Goal: Task Accomplishment & Management: Complete application form

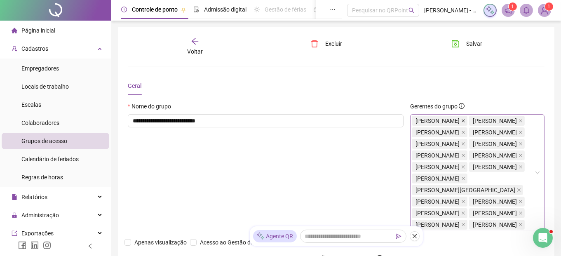
click at [465, 119] on icon "close" at bounding box center [463, 120] width 3 height 3
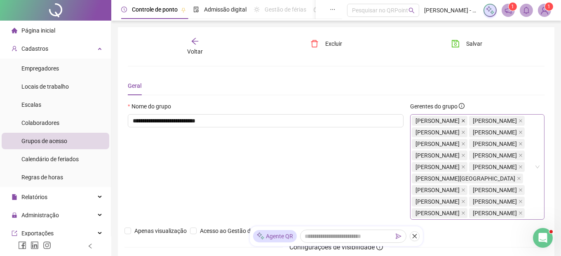
click at [466, 119] on icon "close" at bounding box center [463, 121] width 4 height 4
click at [521, 119] on icon "close" at bounding box center [521, 121] width 4 height 4
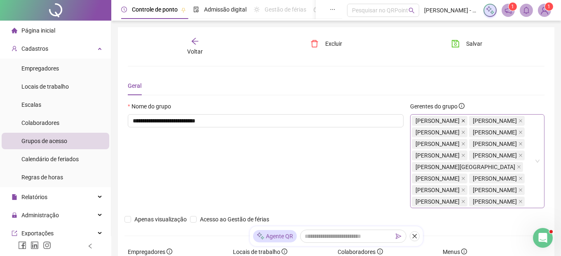
click at [464, 120] on icon "close" at bounding box center [463, 120] width 3 height 3
click at [466, 120] on icon "close" at bounding box center [463, 121] width 4 height 4
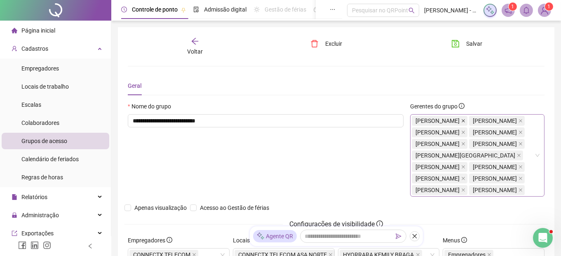
click at [466, 119] on icon "close" at bounding box center [463, 121] width 4 height 4
click at [462, 119] on icon "close" at bounding box center [463, 121] width 4 height 4
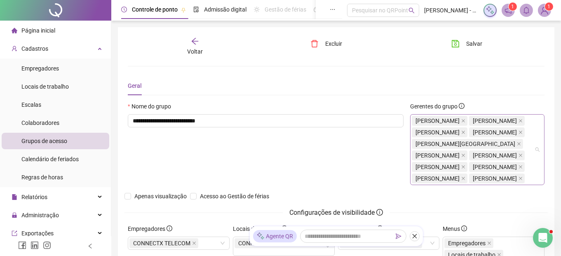
click at [468, 119] on span "[PERSON_NAME]" at bounding box center [440, 121] width 56 height 10
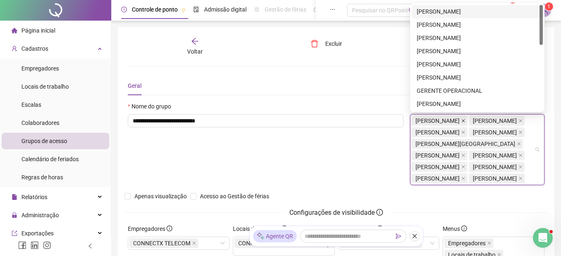
click at [466, 120] on icon "close" at bounding box center [463, 121] width 4 height 4
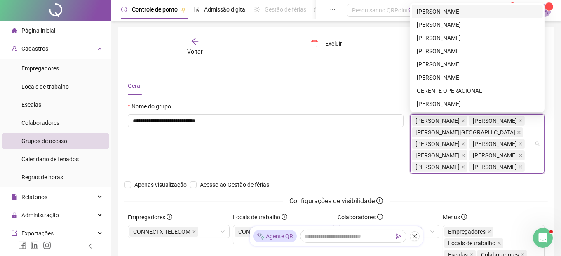
click at [517, 130] on icon "close" at bounding box center [519, 132] width 4 height 4
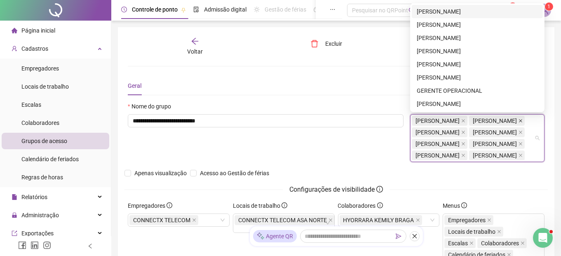
click at [519, 120] on icon "close" at bounding box center [520, 120] width 3 height 3
click at [462, 121] on icon "close" at bounding box center [463, 121] width 4 height 4
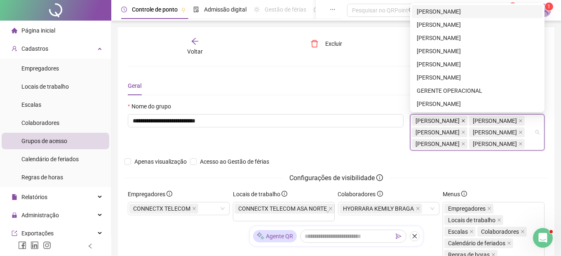
click at [468, 120] on span "[PERSON_NAME]" at bounding box center [440, 121] width 56 height 10
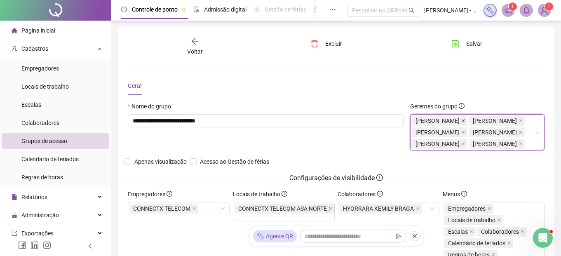
click at [466, 119] on icon "close" at bounding box center [463, 121] width 4 height 4
click at [468, 119] on span "[PERSON_NAME]" at bounding box center [440, 121] width 56 height 10
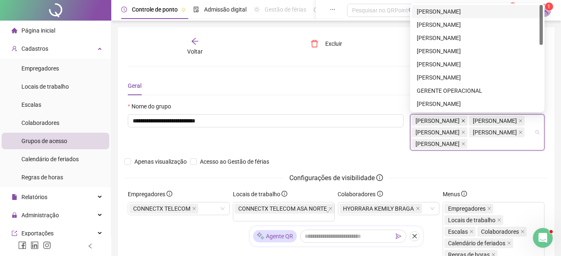
click at [466, 119] on icon "close" at bounding box center [463, 121] width 4 height 4
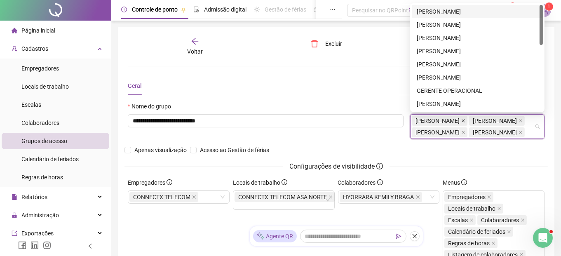
click at [466, 120] on icon "close" at bounding box center [463, 121] width 4 height 4
click at [465, 121] on icon "close" at bounding box center [463, 120] width 3 height 3
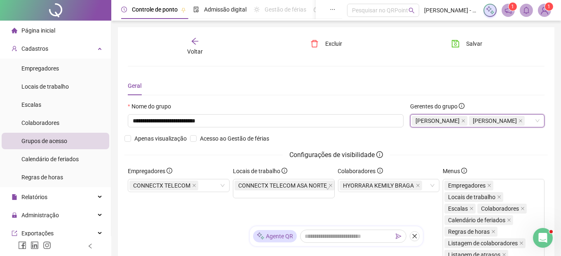
click at [468, 118] on span "[PERSON_NAME]" at bounding box center [440, 121] width 56 height 10
click at [466, 120] on icon "close" at bounding box center [463, 121] width 4 height 4
click at [466, 121] on icon "close" at bounding box center [463, 121] width 4 height 4
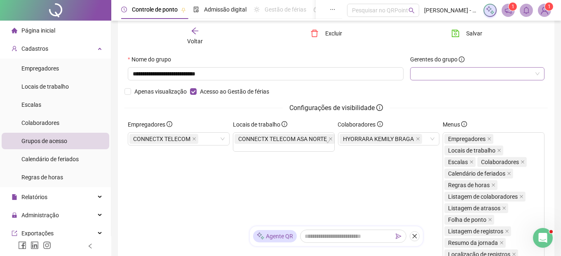
scroll to position [41, 0]
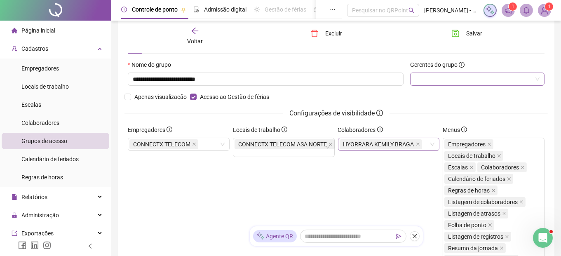
click at [430, 146] on div "HYORRARA KEMILY BRAGA" at bounding box center [389, 144] width 102 height 13
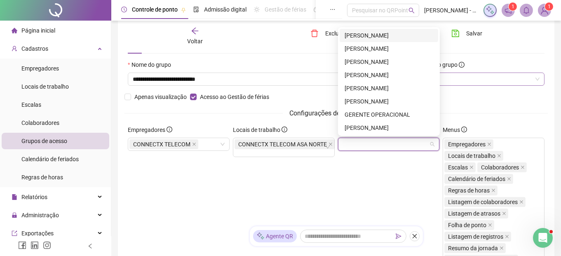
click at [477, 81] on div at bounding box center [477, 79] width 134 height 13
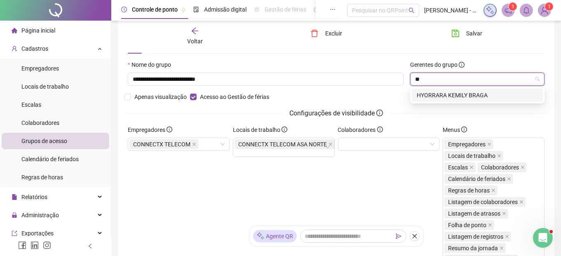
type input "***"
click at [472, 97] on div "HYORRARA KEMILY BRAGA" at bounding box center [477, 95] width 121 height 9
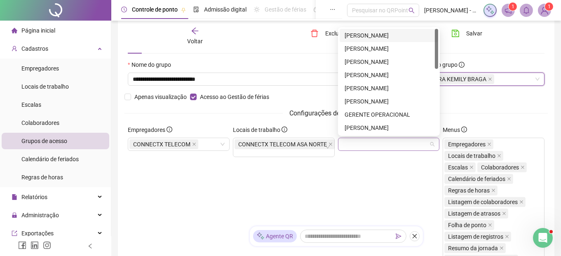
click at [372, 140] on div at bounding box center [389, 144] width 102 height 13
click at [397, 37] on div "[PERSON_NAME]" at bounding box center [389, 35] width 89 height 9
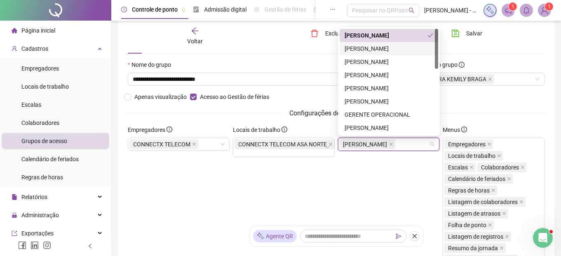
click at [381, 46] on div "[PERSON_NAME]" at bounding box center [389, 48] width 89 height 9
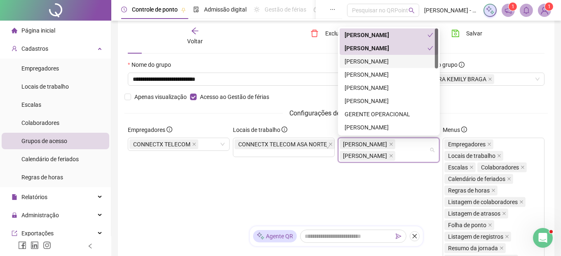
click at [381, 57] on div "[PERSON_NAME]" at bounding box center [389, 61] width 89 height 9
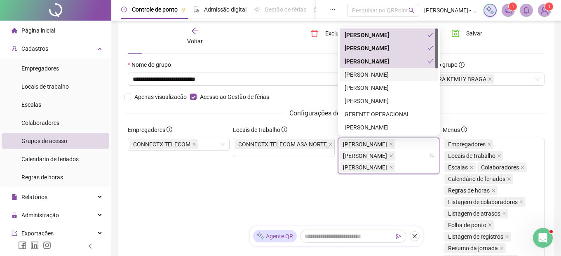
click at [379, 70] on div "[PERSON_NAME]" at bounding box center [389, 74] width 89 height 9
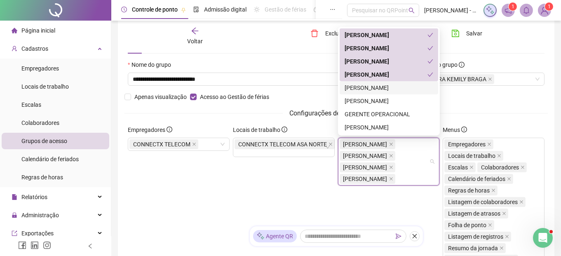
click at [381, 86] on div "[PERSON_NAME]" at bounding box center [389, 87] width 89 height 9
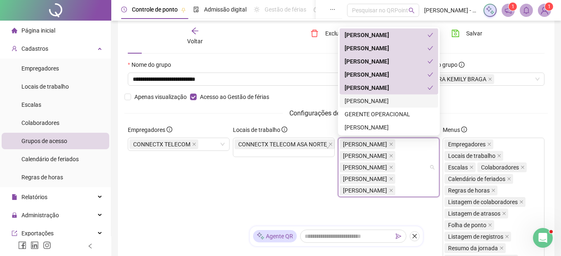
click at [382, 102] on div "[PERSON_NAME]" at bounding box center [389, 100] width 89 height 9
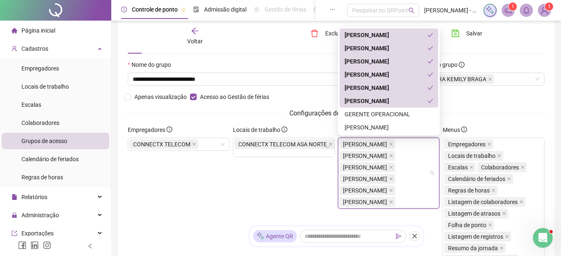
click at [382, 87] on div "[PERSON_NAME]" at bounding box center [386, 87] width 83 height 9
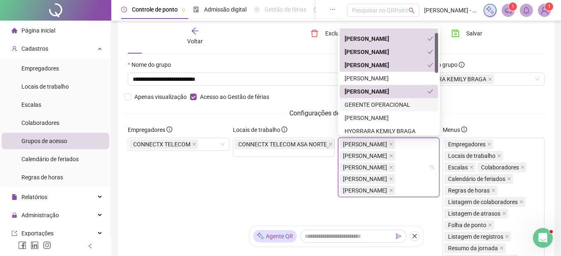
scroll to position [0, 0]
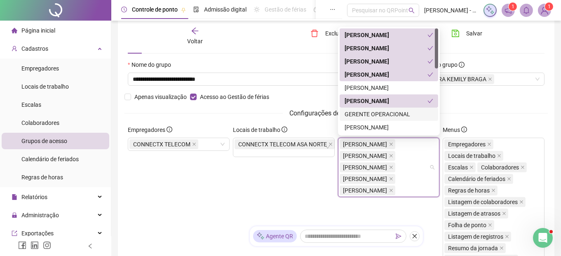
click at [383, 115] on div "GERENTE OPERACIONAL" at bounding box center [389, 114] width 89 height 9
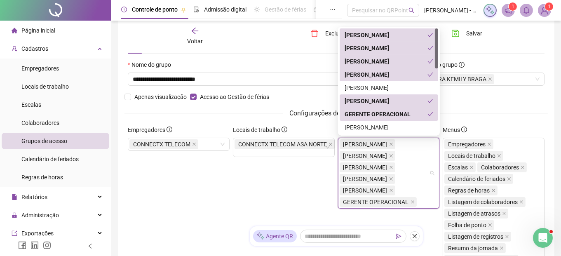
click at [383, 115] on div "GERENTE OPERACIONAL" at bounding box center [386, 114] width 83 height 9
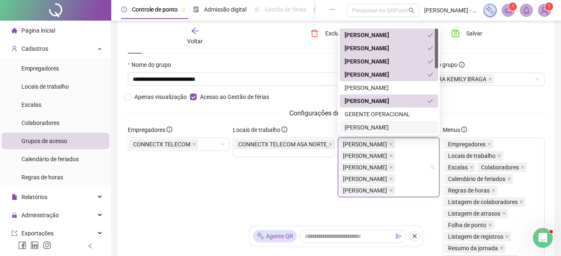
click at [393, 127] on div "[PERSON_NAME]" at bounding box center [389, 127] width 89 height 9
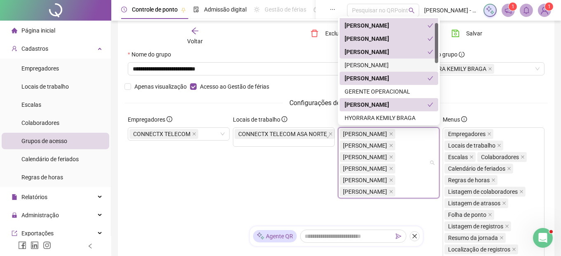
scroll to position [52, 0]
click at [391, 115] on div "HYORRARA KEMILY BRAGA" at bounding box center [389, 117] width 89 height 9
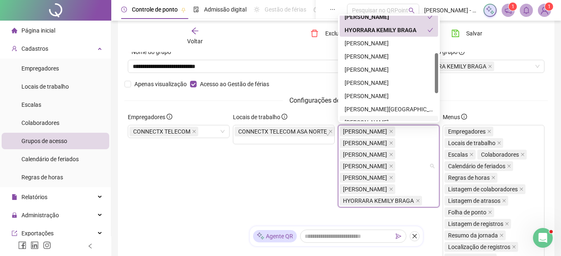
scroll to position [96, 0]
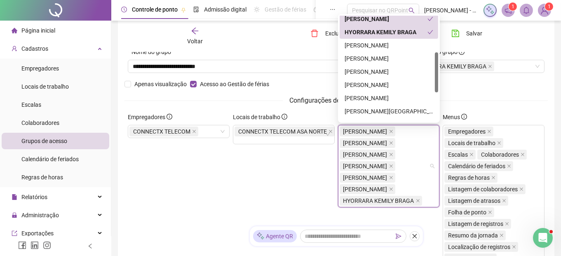
click at [386, 30] on div "HYORRARA KEMILY BRAGA" at bounding box center [386, 32] width 83 height 9
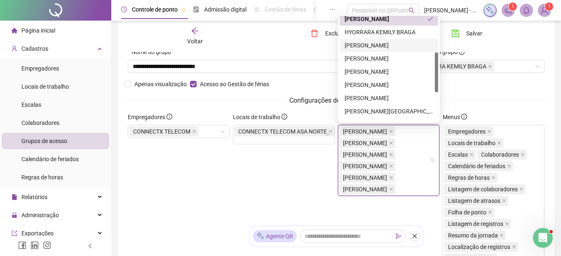
click at [380, 46] on div "[PERSON_NAME]" at bounding box center [389, 45] width 89 height 9
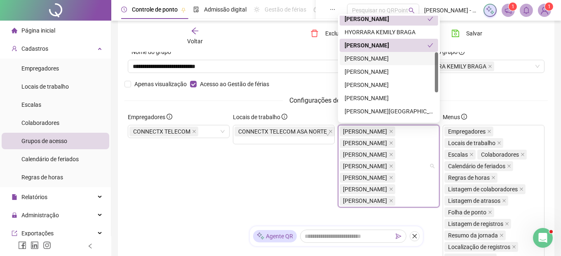
click at [381, 55] on div "[PERSON_NAME]" at bounding box center [389, 58] width 89 height 9
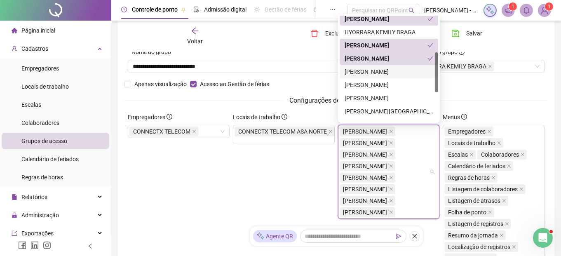
click at [376, 68] on div "[PERSON_NAME]" at bounding box center [389, 71] width 89 height 9
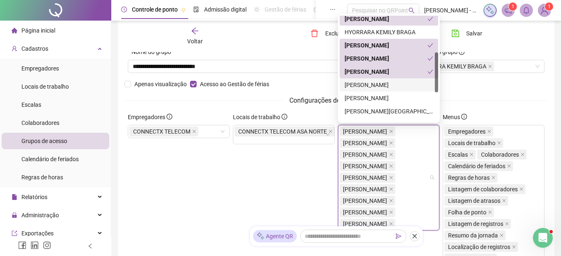
click at [374, 80] on div "[PERSON_NAME]" at bounding box center [389, 84] width 89 height 9
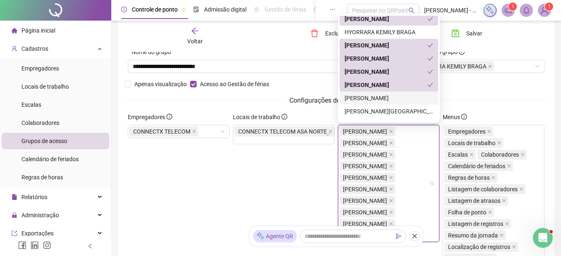
click at [373, 99] on div "[PERSON_NAME]" at bounding box center [389, 98] width 89 height 9
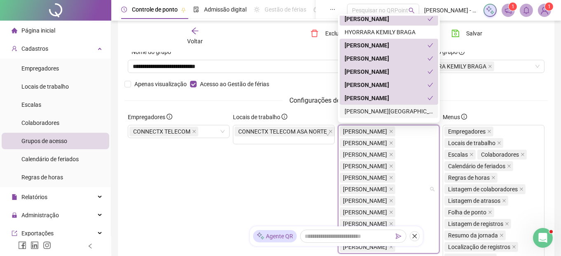
click at [375, 112] on div "[PERSON_NAME][GEOGRAPHIC_DATA]" at bounding box center [389, 111] width 89 height 9
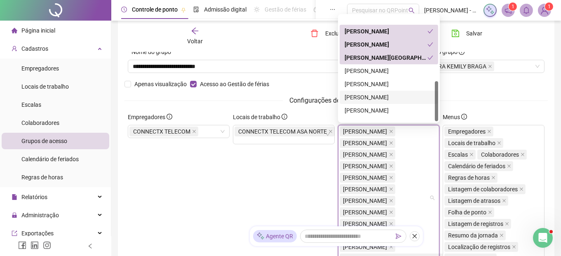
scroll to position [172, 0]
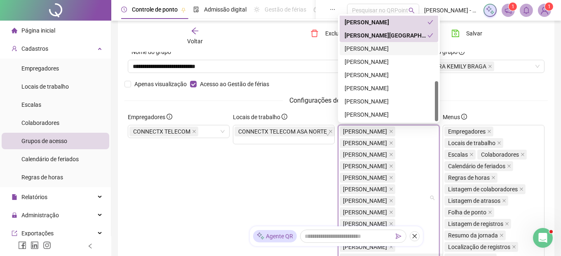
click at [371, 52] on div "[PERSON_NAME]" at bounding box center [389, 48] width 89 height 9
click at [374, 61] on div "[PERSON_NAME]" at bounding box center [389, 61] width 89 height 9
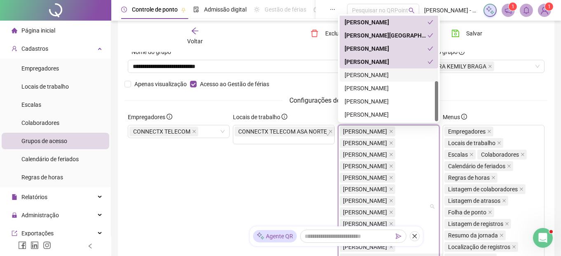
click at [371, 75] on div "[PERSON_NAME]" at bounding box center [389, 75] width 89 height 9
click at [372, 87] on div "[PERSON_NAME]" at bounding box center [389, 88] width 89 height 9
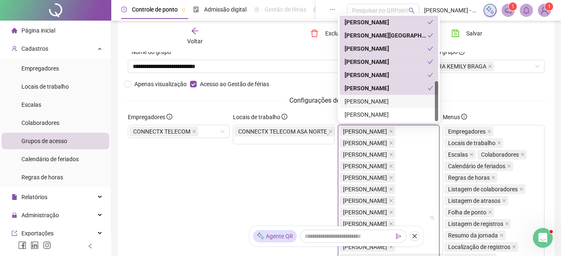
click at [372, 106] on div "[PERSON_NAME]" at bounding box center [389, 101] width 89 height 9
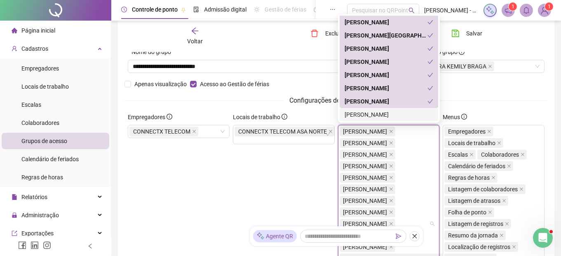
click at [374, 112] on div "[PERSON_NAME]" at bounding box center [389, 114] width 89 height 9
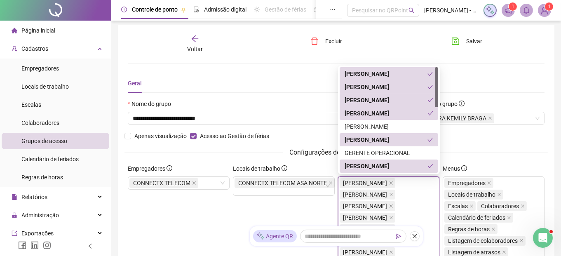
scroll to position [6, 0]
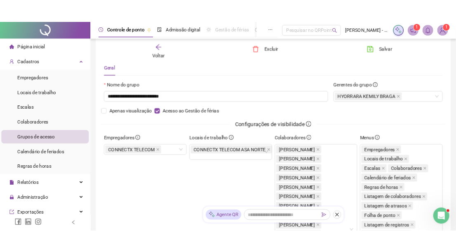
scroll to position [0, 0]
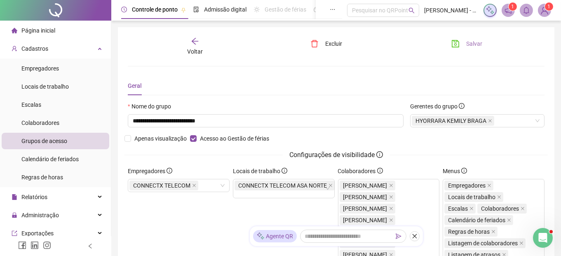
click at [469, 43] on span "Salvar" at bounding box center [474, 43] width 16 height 9
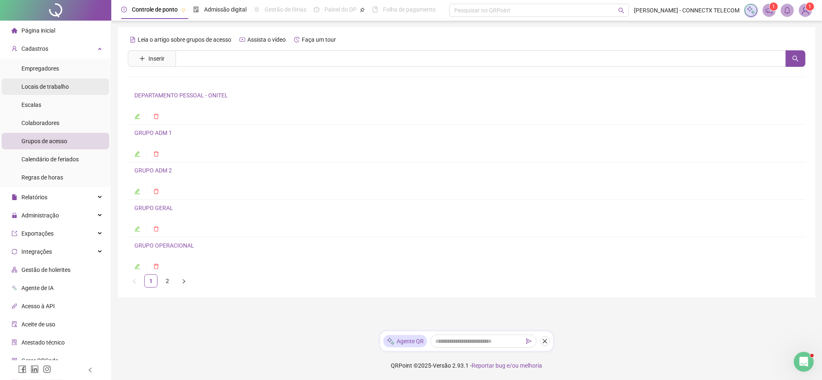
click at [55, 89] on span "Locais de trabalho" at bounding box center [44, 86] width 47 height 7
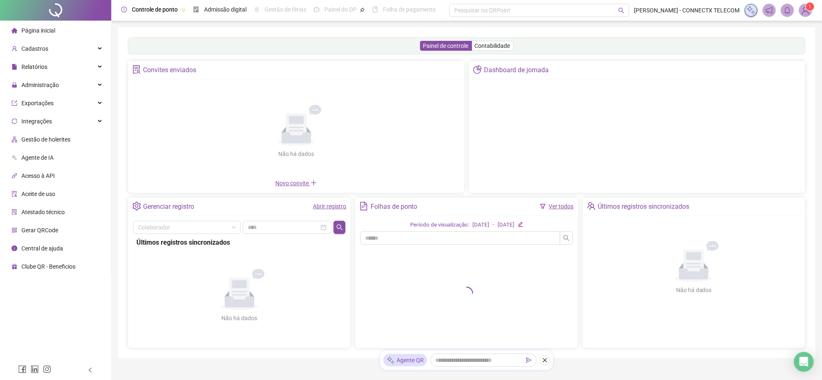
click at [799, 10] on img at bounding box center [805, 10] width 12 height 12
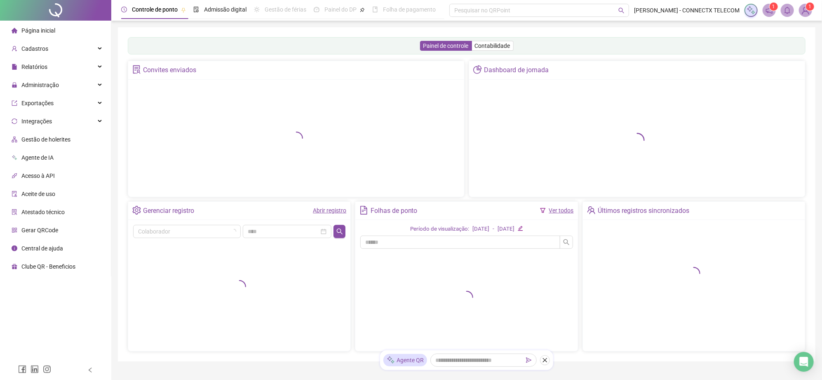
click at [789, 9] on div "1 1" at bounding box center [779, 10] width 68 height 13
click at [799, 10] on img at bounding box center [805, 10] width 12 height 12
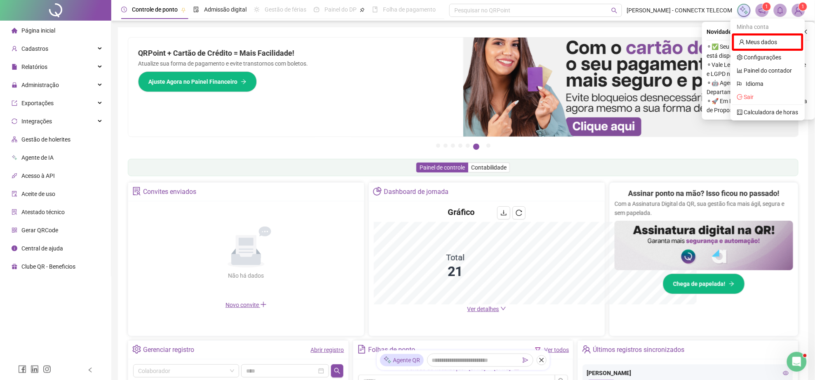
click at [751, 8] on div "1 1" at bounding box center [772, 10] width 68 height 13
click at [764, 9] on icon "notification" at bounding box center [762, 10] width 7 height 7
